Goal: Information Seeking & Learning: Learn about a topic

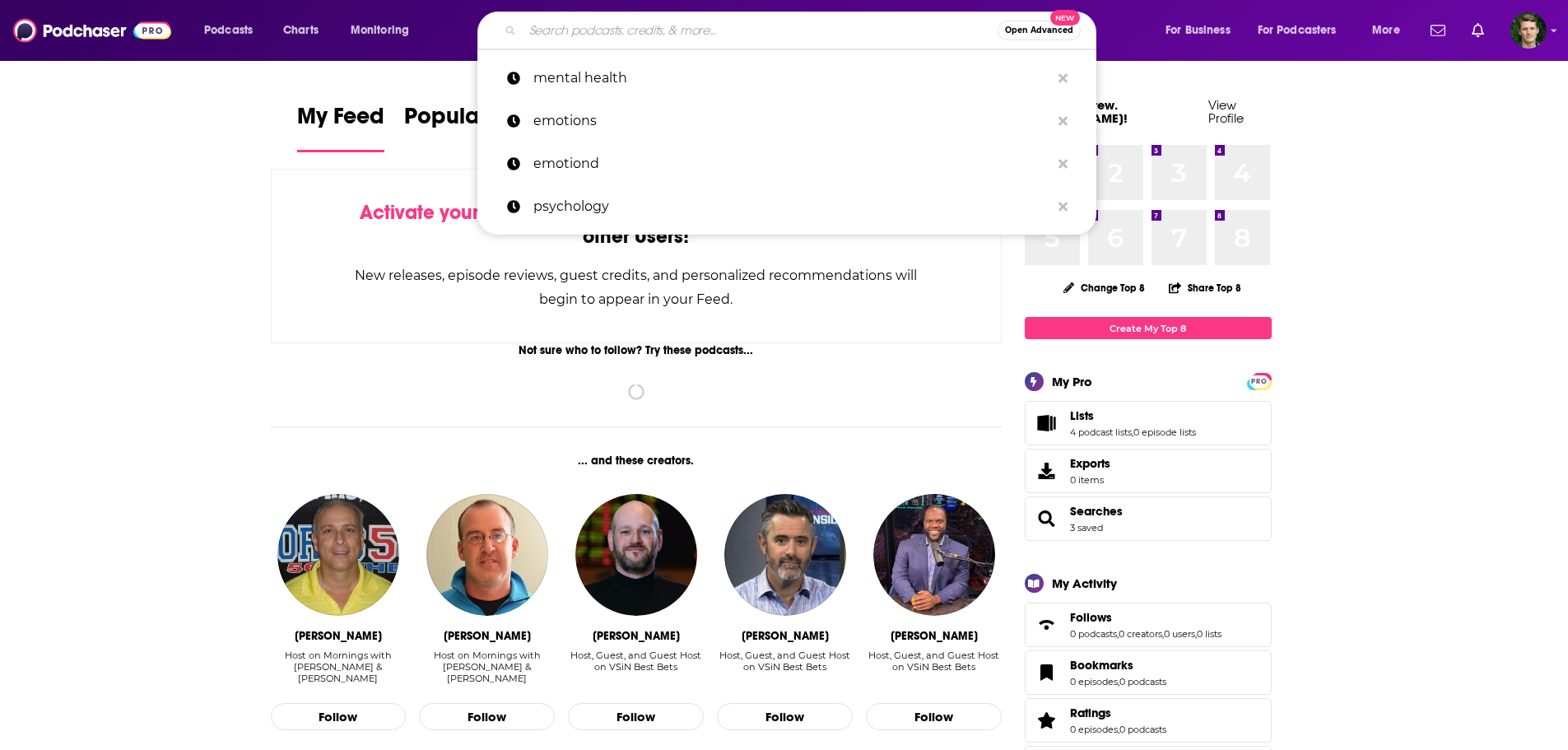
click at [548, 27] on input "Search podcasts, credits, & more..." at bounding box center [760, 30] width 475 height 27
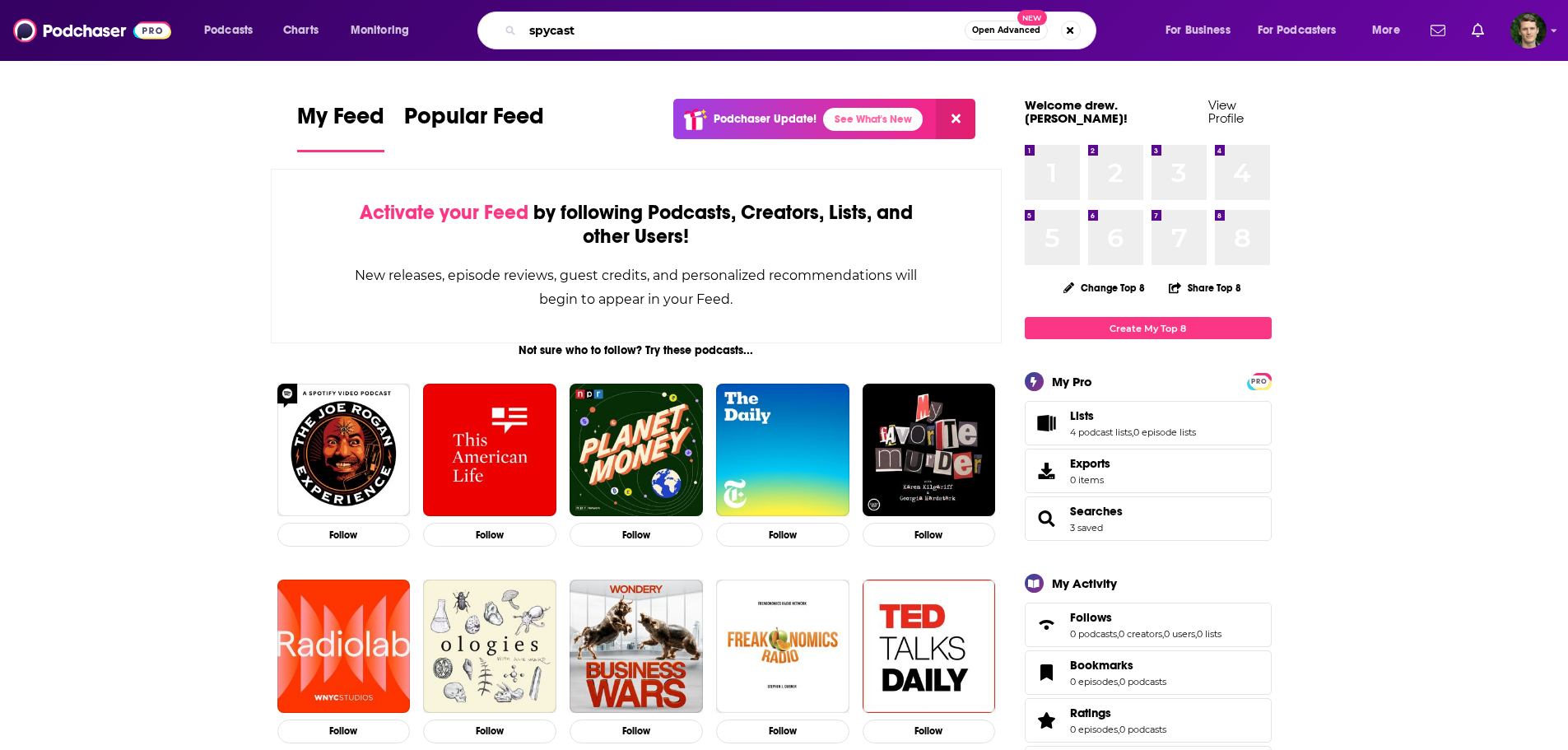
type input "spycast"
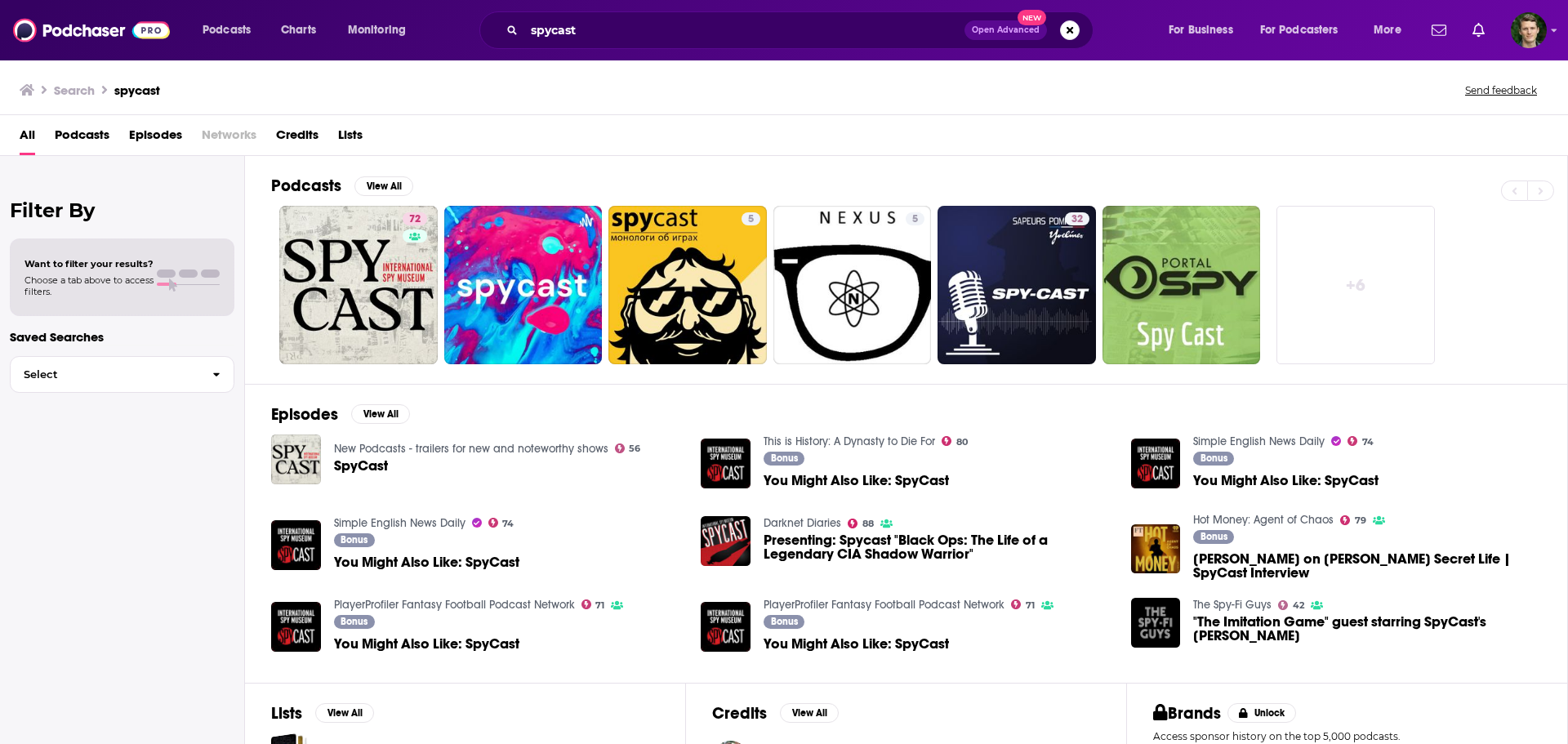
click at [373, 466] on span "SpyCast" at bounding box center [361, 465] width 54 height 14
click at [100, 139] on span "Podcasts" at bounding box center [82, 138] width 55 height 34
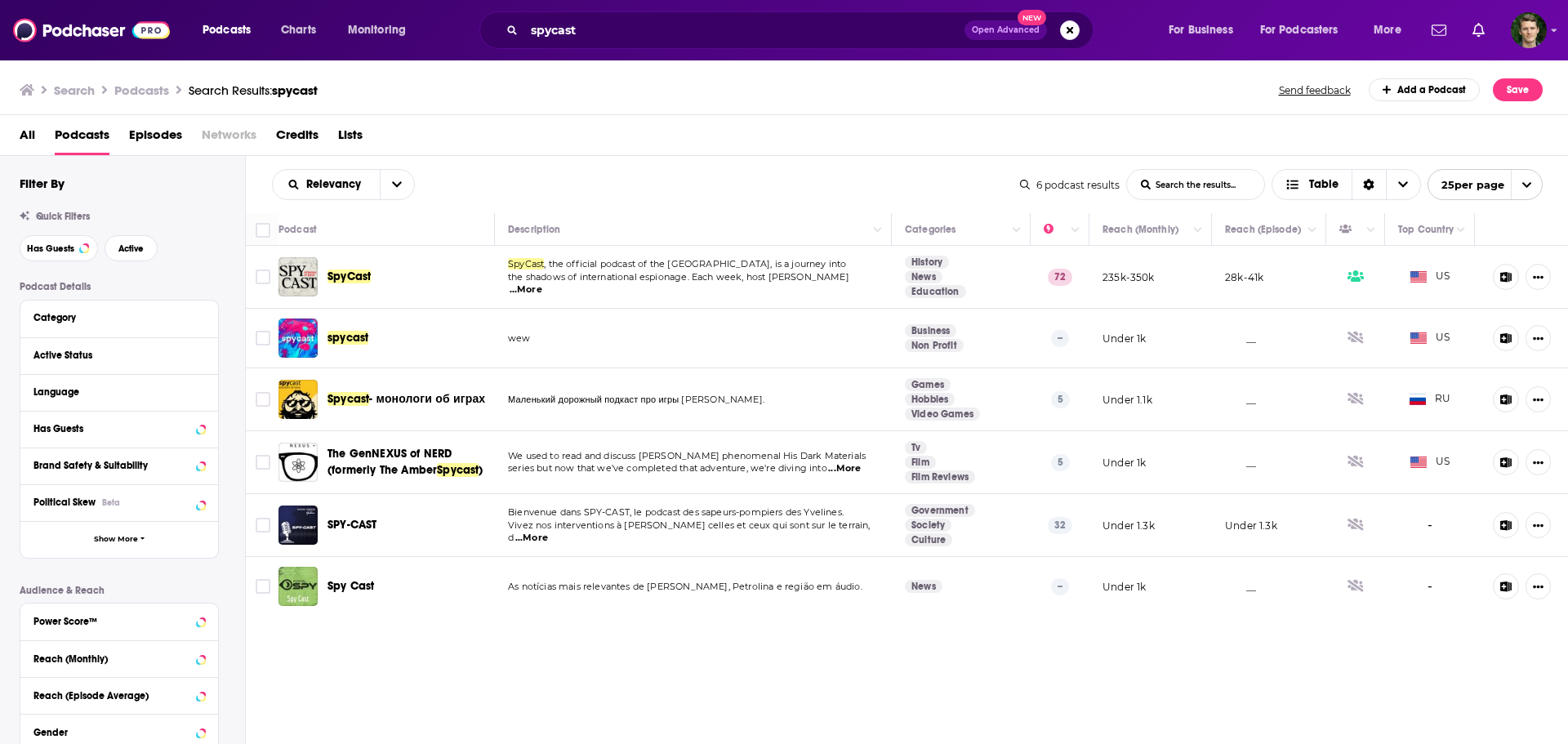
click at [337, 273] on span "SpyCast" at bounding box center [350, 276] width 44 height 14
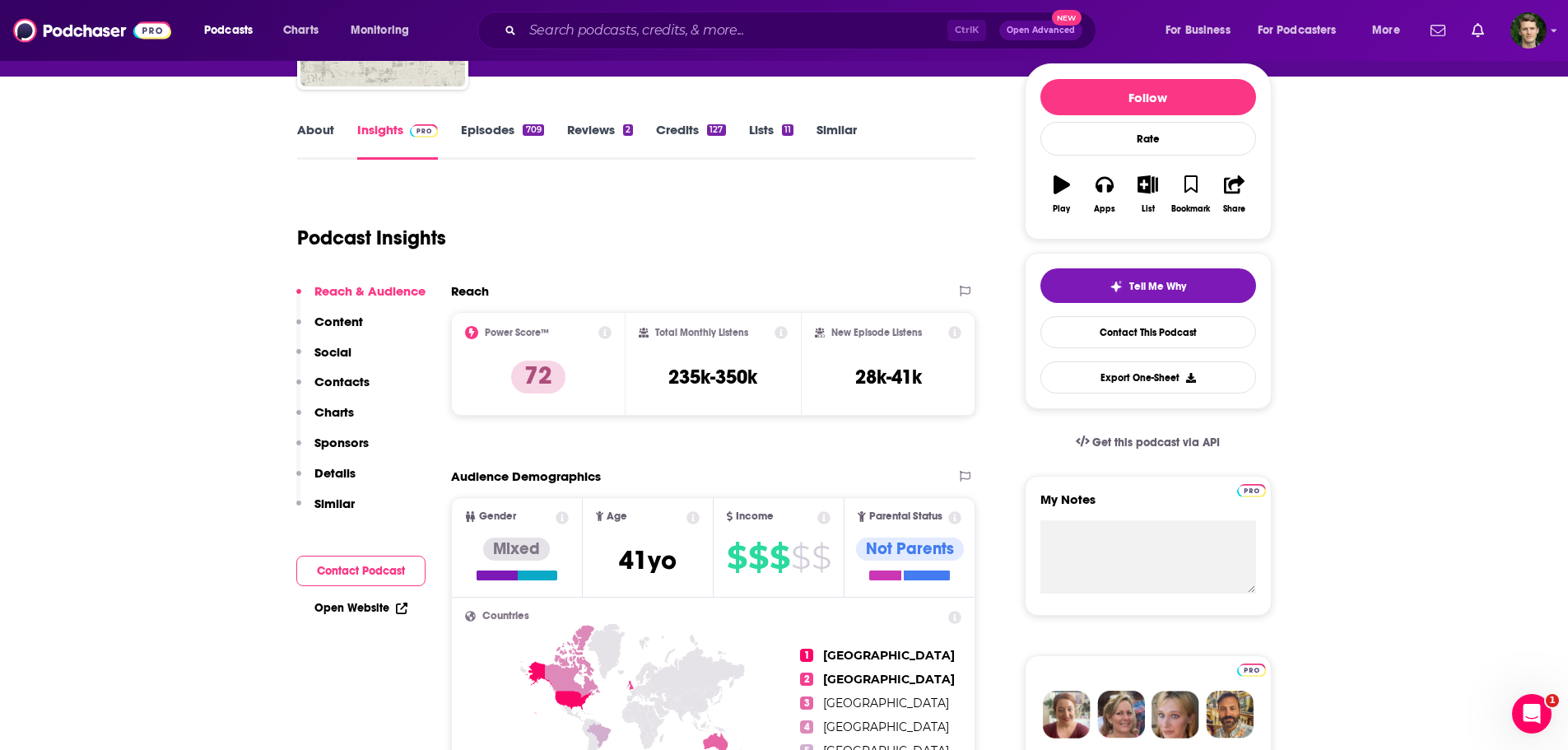
scroll to position [82, 0]
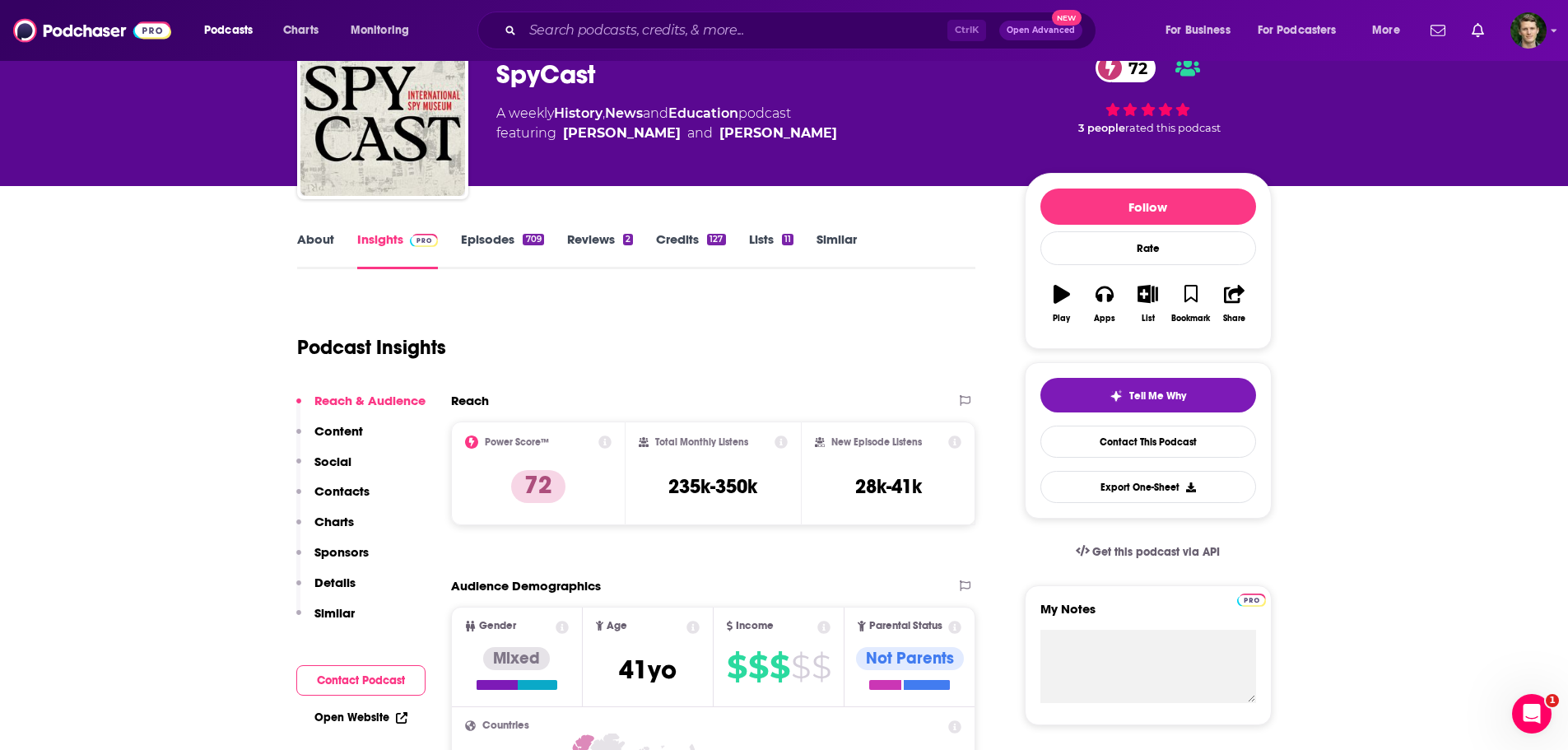
click at [521, 234] on link "Episodes 709" at bounding box center [502, 250] width 82 height 38
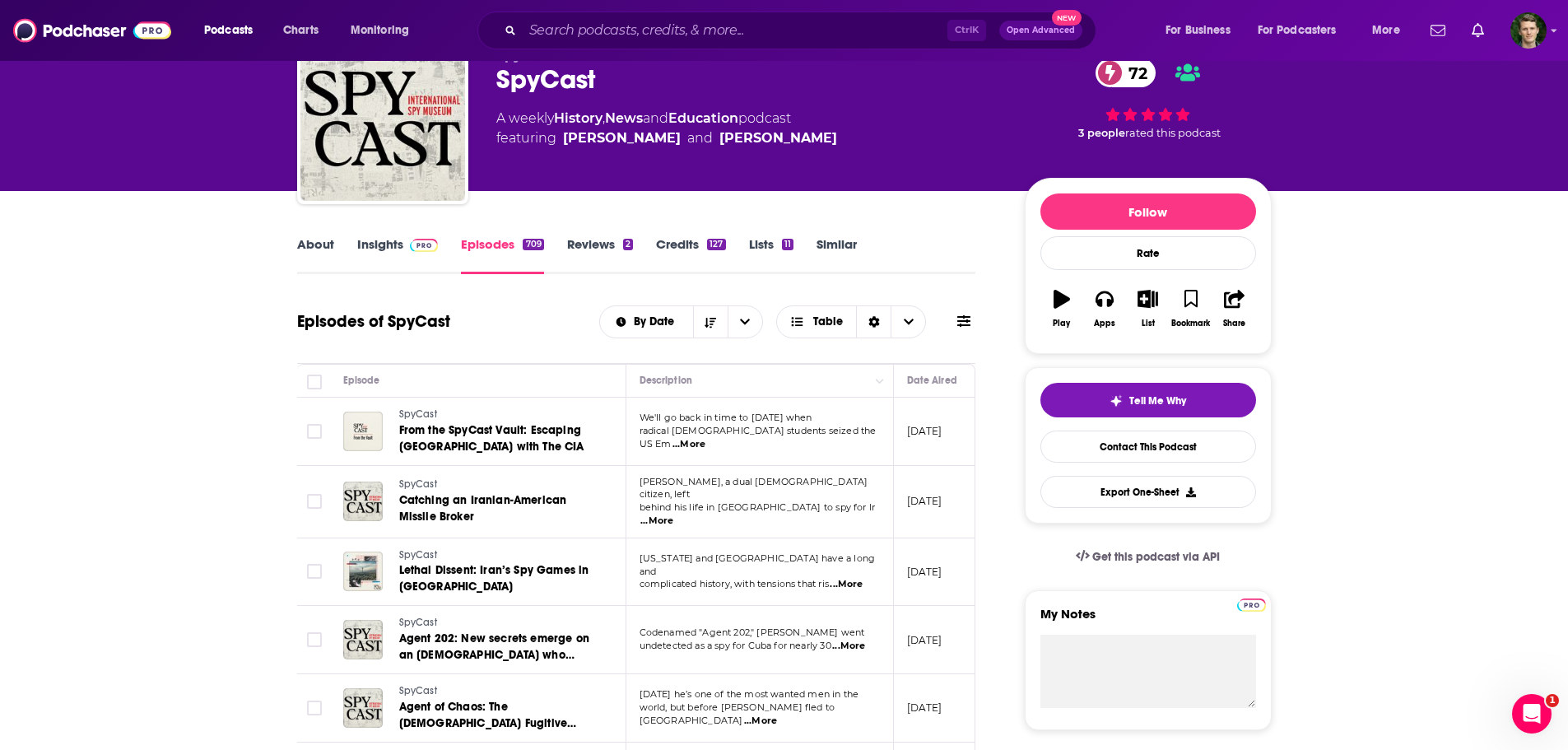
scroll to position [165, 0]
